Goal: Task Accomplishment & Management: Use online tool/utility

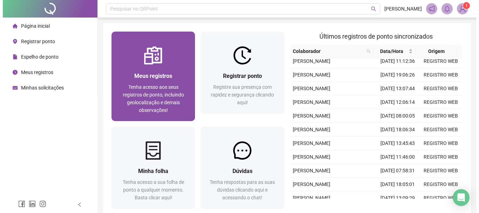
scroll to position [47, 0]
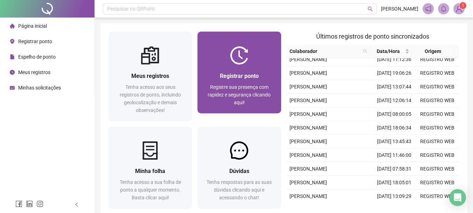
click at [240, 80] on div "Registrar ponto" at bounding box center [239, 75] width 67 height 9
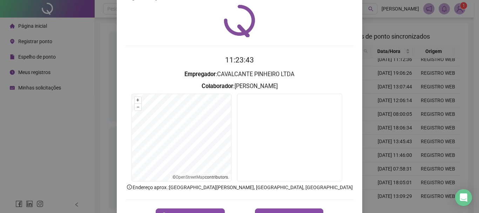
scroll to position [35, 0]
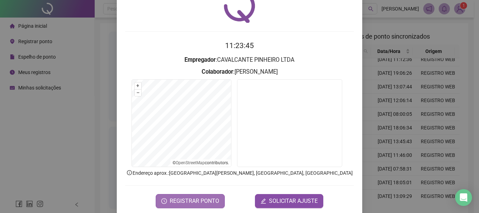
click at [202, 199] on span "REGISTRAR PONTO" at bounding box center [194, 201] width 49 height 8
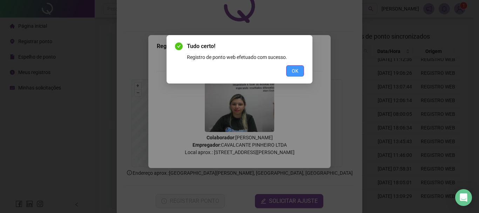
click at [298, 71] on span "OK" at bounding box center [295, 71] width 7 height 8
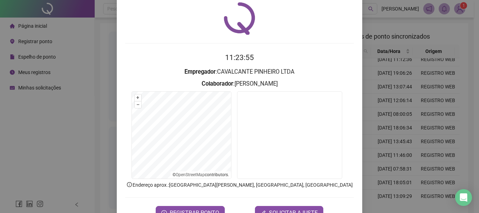
scroll to position [0, 0]
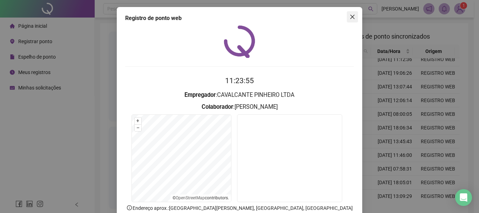
click at [349, 16] on icon "close" at bounding box center [352, 17] width 6 height 6
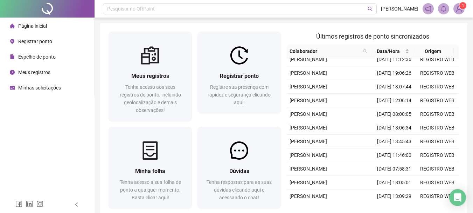
click at [462, 9] on img at bounding box center [459, 9] width 11 height 11
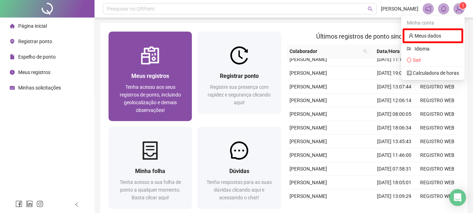
click at [139, 68] on div "Meus registros Tenha acesso aos seus registros de ponto, incluindo geolocalizaç…" at bounding box center [150, 92] width 83 height 56
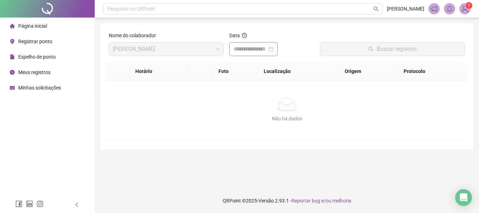
click at [273, 49] on div at bounding box center [253, 49] width 40 height 8
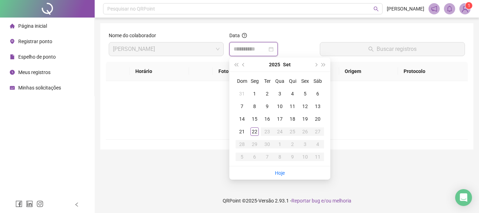
type input "**********"
click at [255, 133] on div "22" at bounding box center [254, 131] width 8 height 8
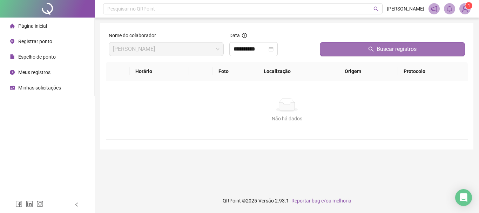
click at [402, 48] on span "Buscar registros" at bounding box center [396, 49] width 40 height 8
